Goal: Task Accomplishment & Management: Manage account settings

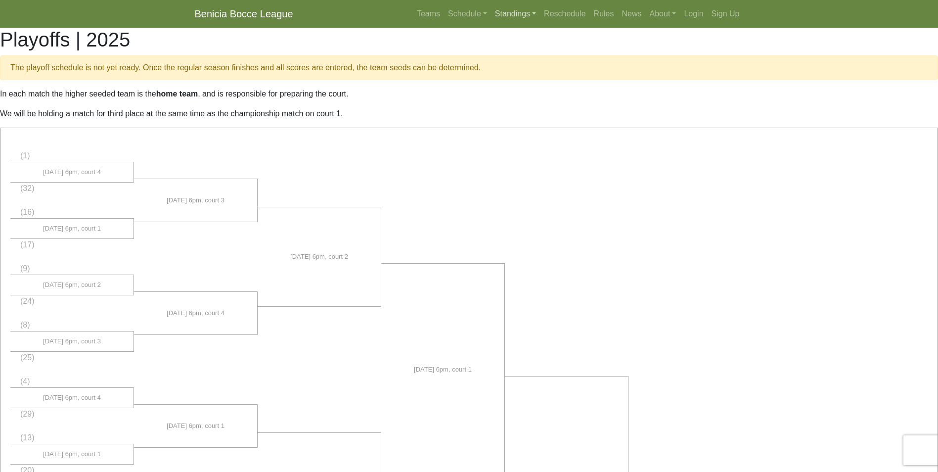
click at [491, 24] on link "Standings" at bounding box center [515, 14] width 49 height 20
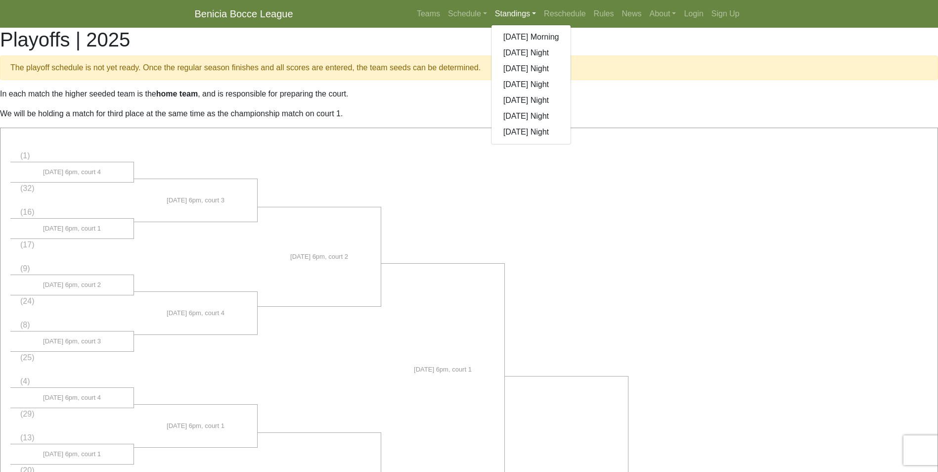
click at [491, 24] on link "Standings" at bounding box center [515, 14] width 49 height 20
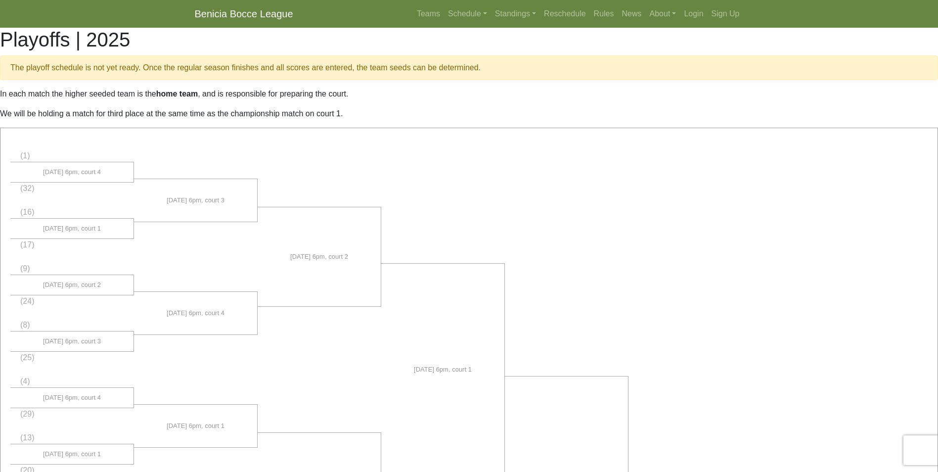
click at [0, 0] on strong "Playoffs" at bounding box center [0, 0] width 0 height 0
click at [534, 13] on link "Standings" at bounding box center [515, 14] width 49 height 20
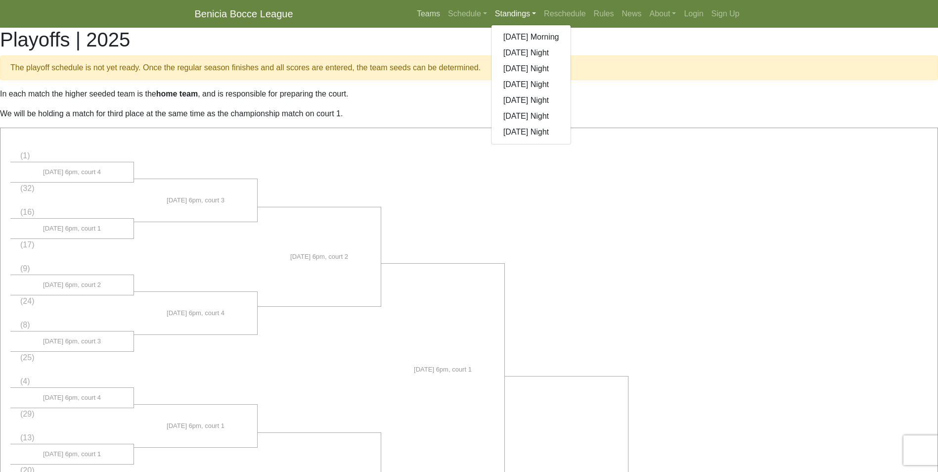
click at [428, 14] on link "Teams" at bounding box center [428, 14] width 31 height 20
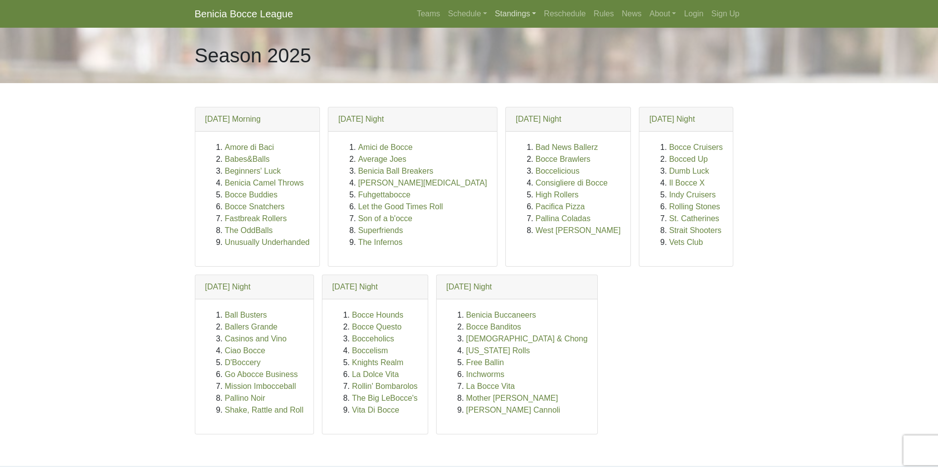
click at [531, 19] on link "Standings" at bounding box center [515, 14] width 49 height 20
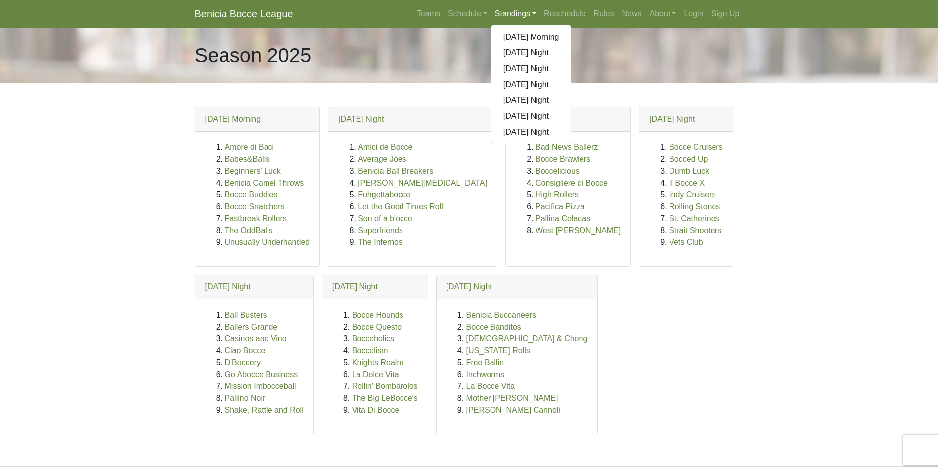
click at [534, 15] on link "Standings" at bounding box center [515, 14] width 49 height 20
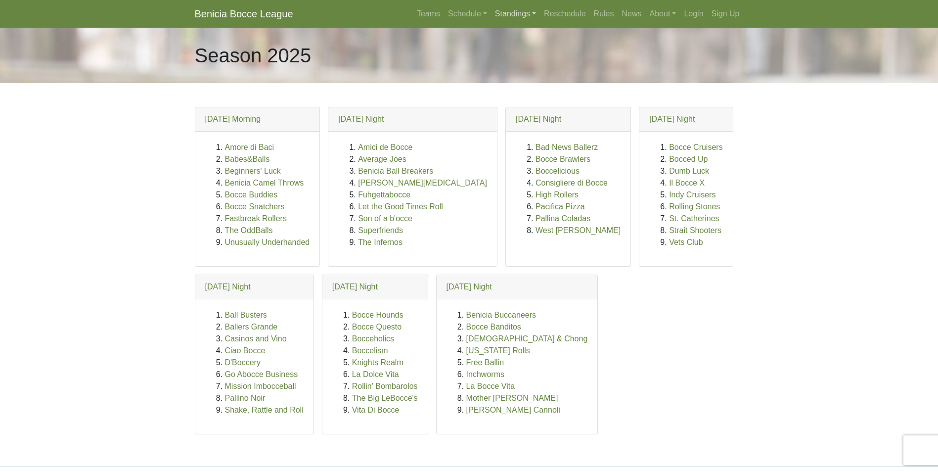
click at [534, 15] on link "Standings" at bounding box center [515, 14] width 49 height 20
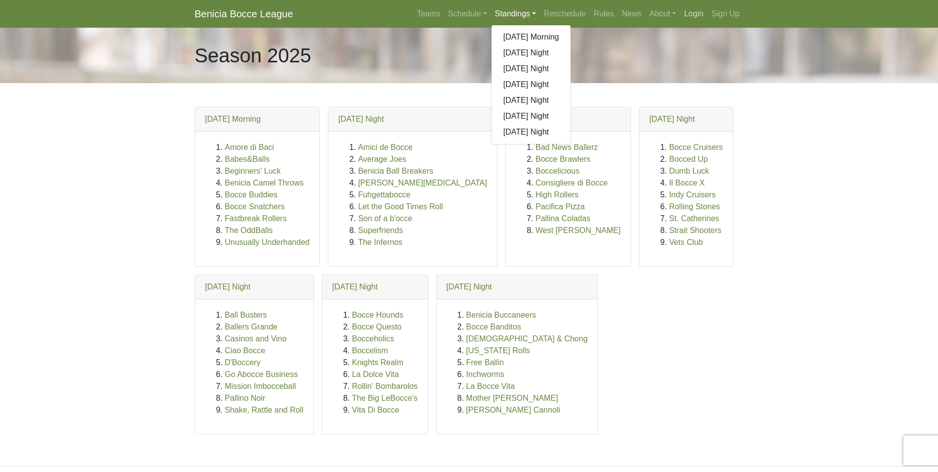
click at [698, 14] on link "Login" at bounding box center [693, 14] width 27 height 20
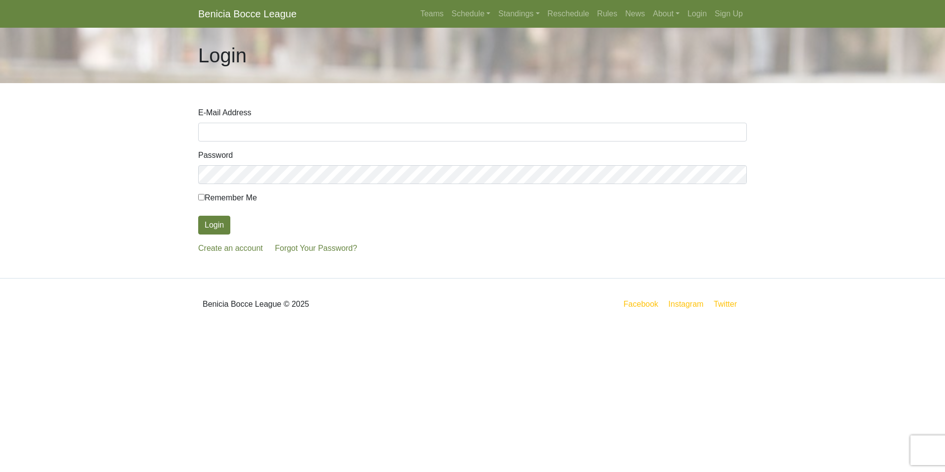
type input "ddardoodles@gmail.com"
click at [201, 200] on input "Remember Me" at bounding box center [201, 197] width 6 height 6
checkbox input "true"
click at [218, 228] on button "Login" at bounding box center [214, 225] width 32 height 19
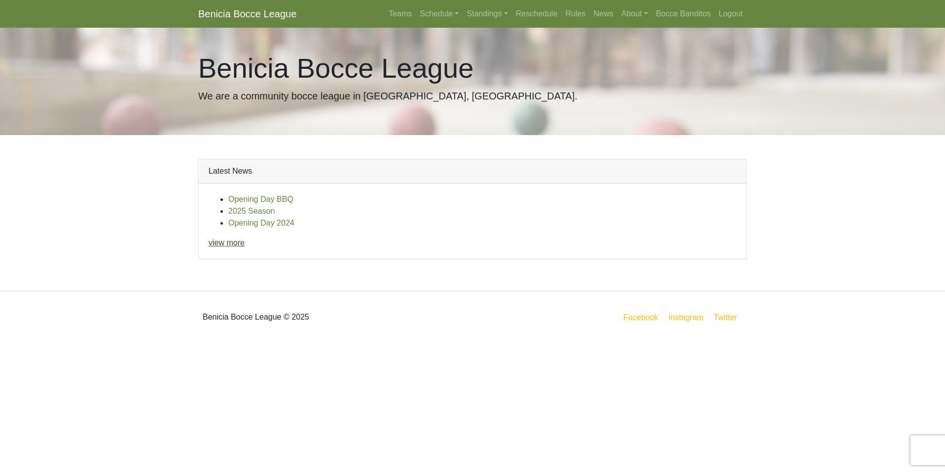
click at [237, 245] on link "view more" at bounding box center [227, 242] width 36 height 8
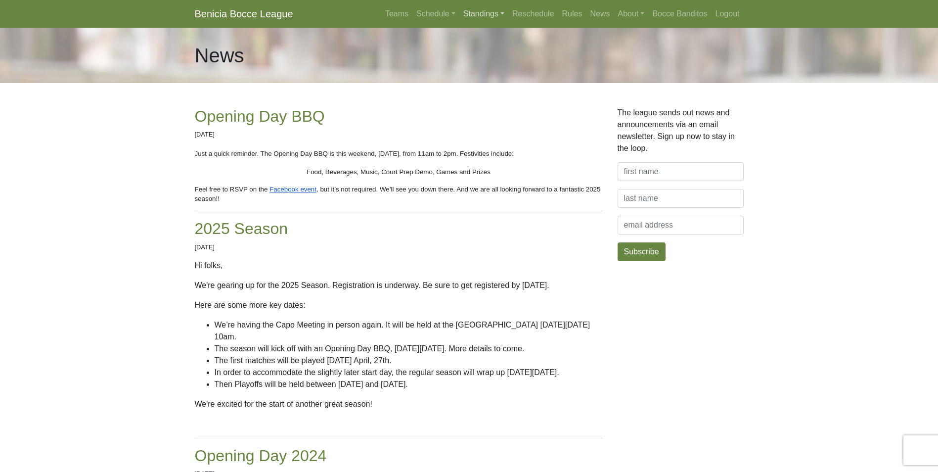
click at [484, 15] on link "Standings" at bounding box center [483, 14] width 49 height 20
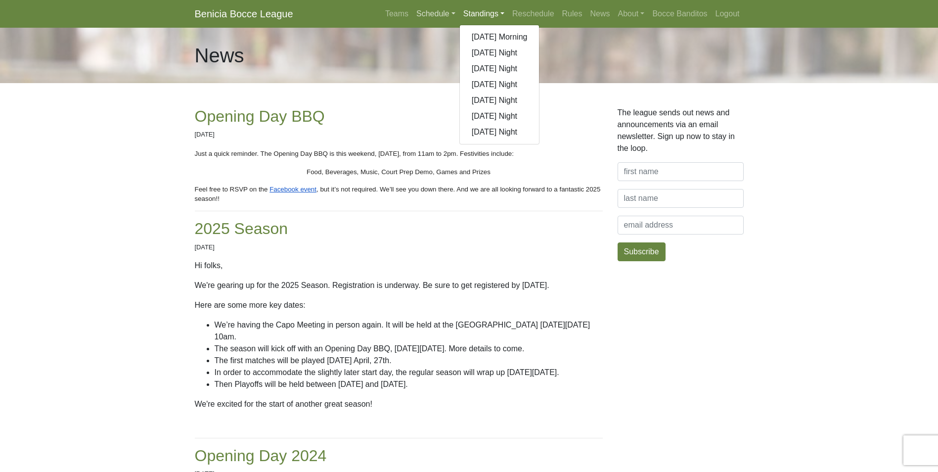
click at [428, 10] on link "Schedule" at bounding box center [435, 14] width 47 height 20
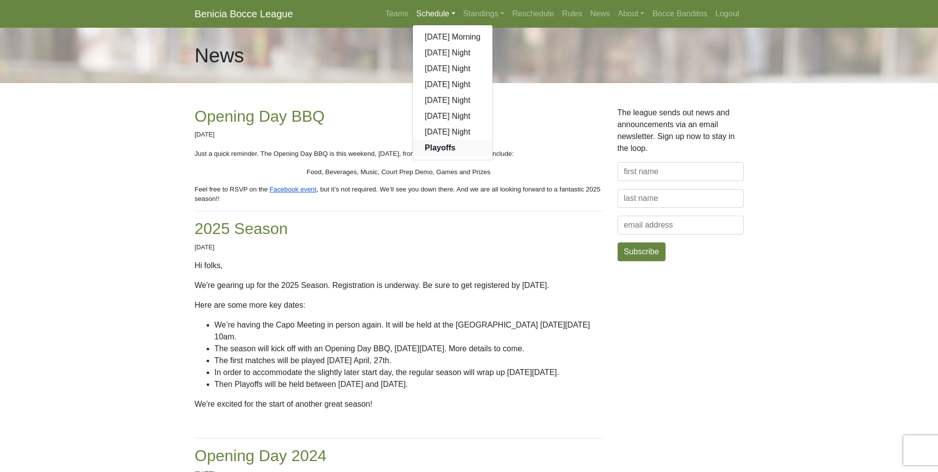
click at [445, 148] on strong "Playoffs" at bounding box center [440, 147] width 31 height 8
